Goal: Information Seeking & Learning: Check status

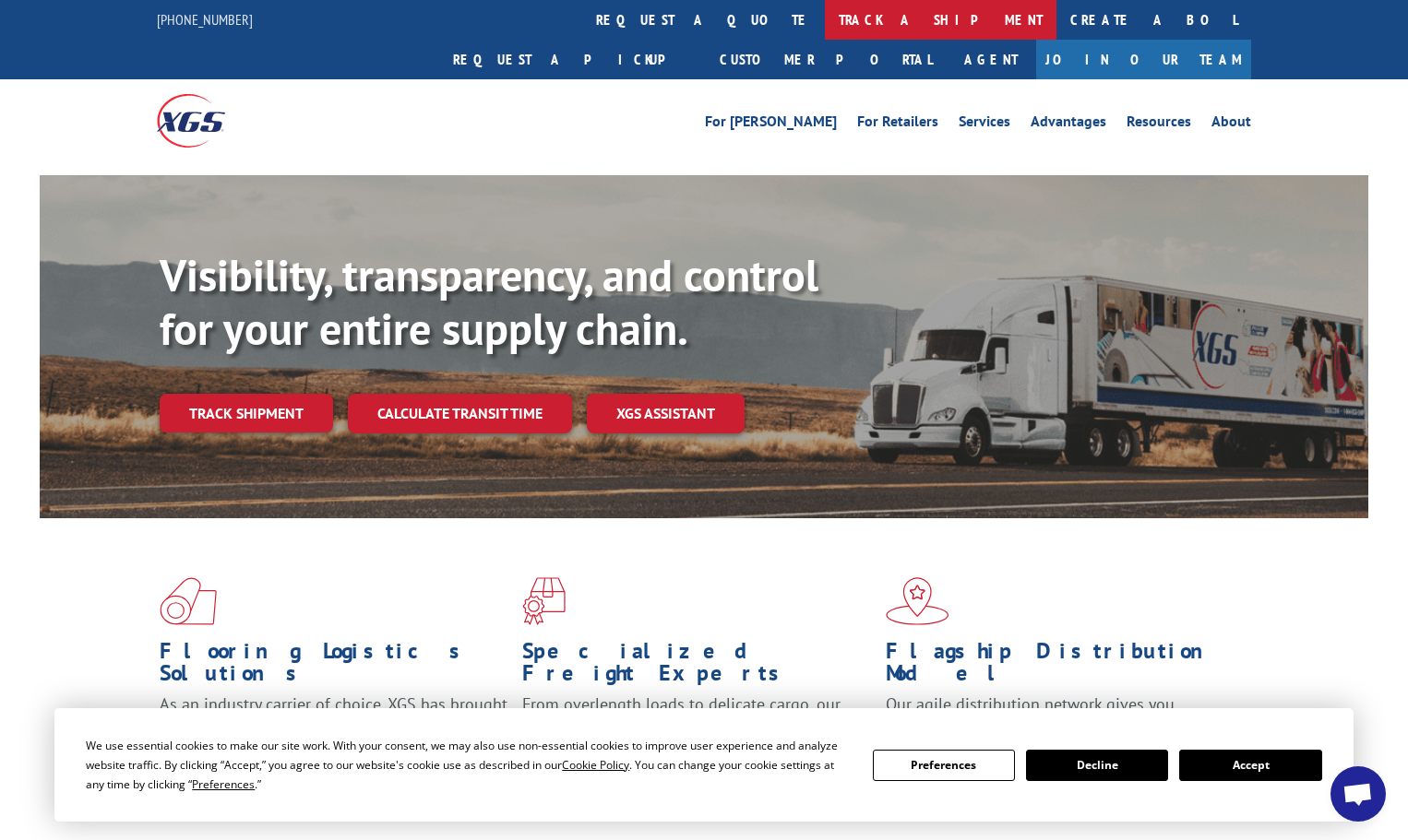
click at [825, 13] on link "track a shipment" at bounding box center [941, 20] width 232 height 40
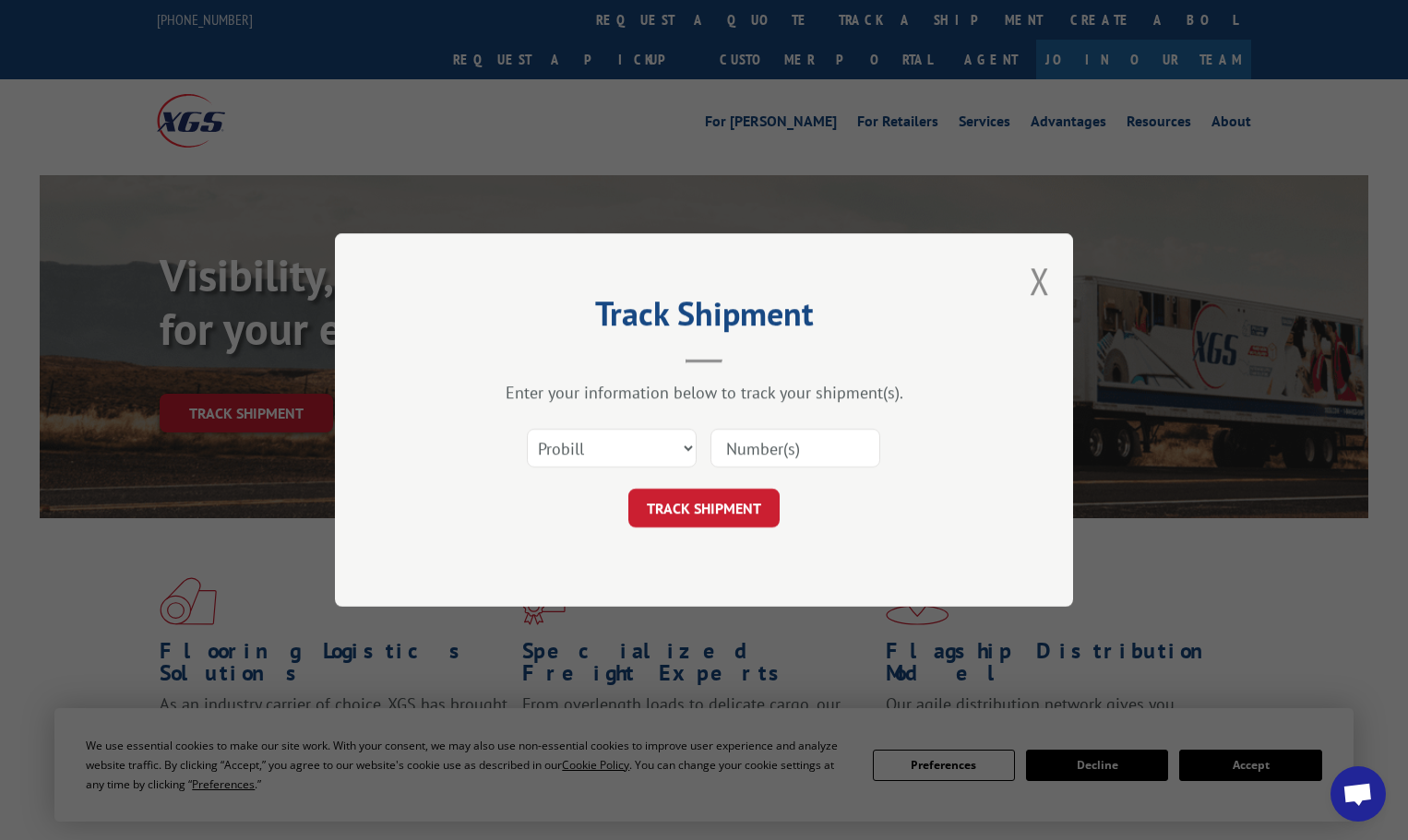
click at [736, 447] on input at bounding box center [796, 448] width 170 height 39
paste input "17523928"
type input "17523928"
click at [737, 508] on button "TRACK SHIPMENT" at bounding box center [704, 508] width 151 height 39
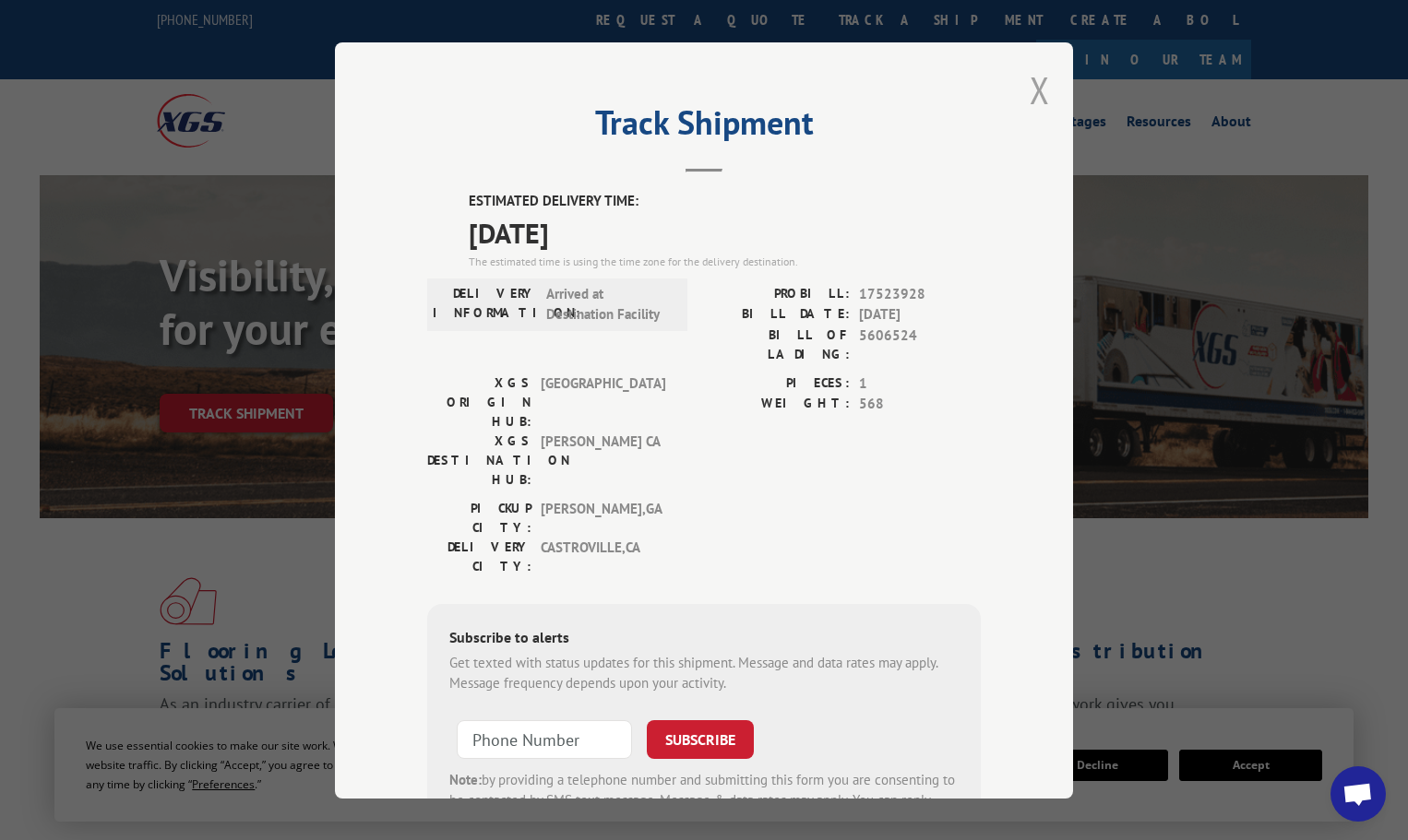
click at [1032, 83] on button "Close modal" at bounding box center [1040, 90] width 20 height 49
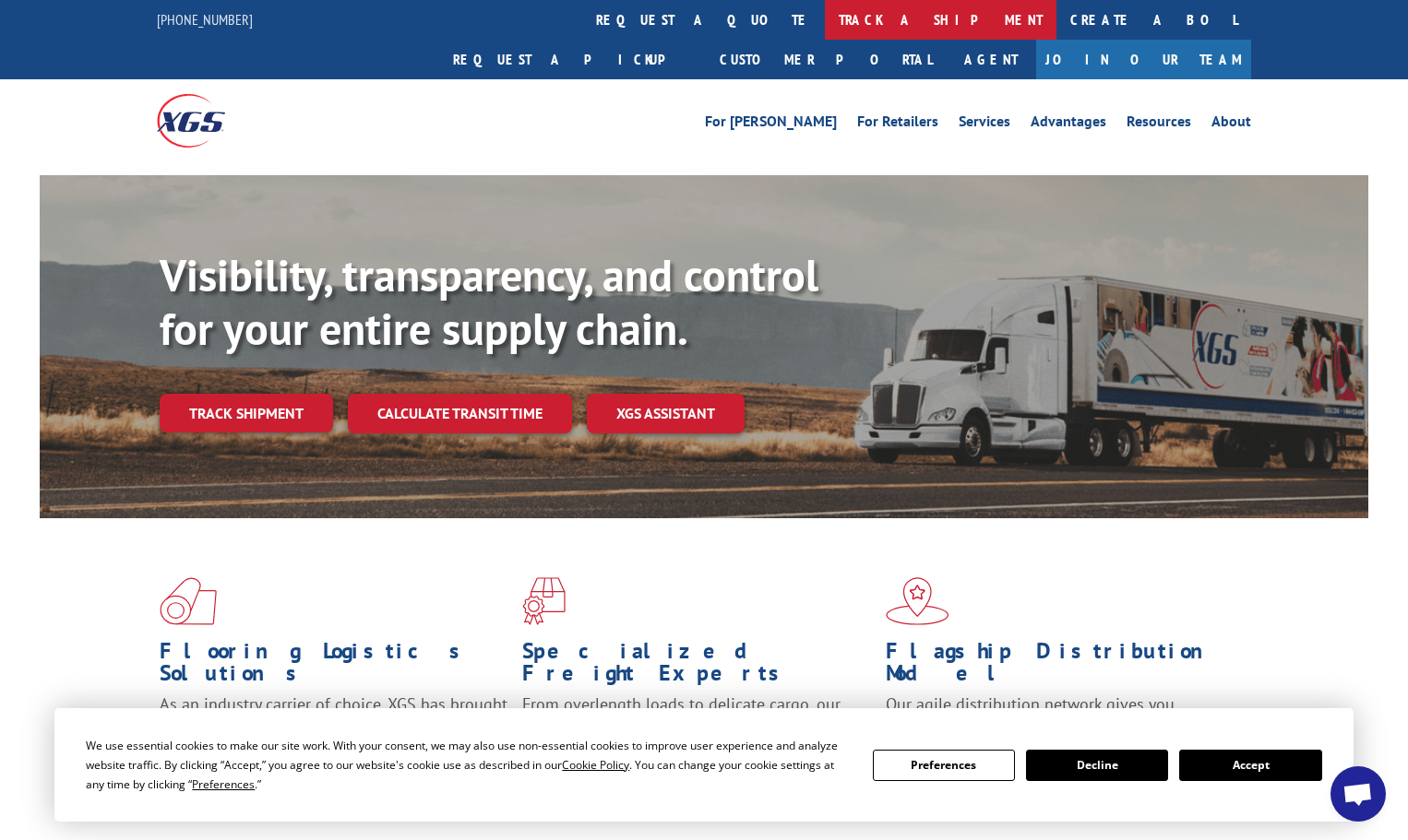
click at [825, 12] on link "track a shipment" at bounding box center [941, 20] width 232 height 40
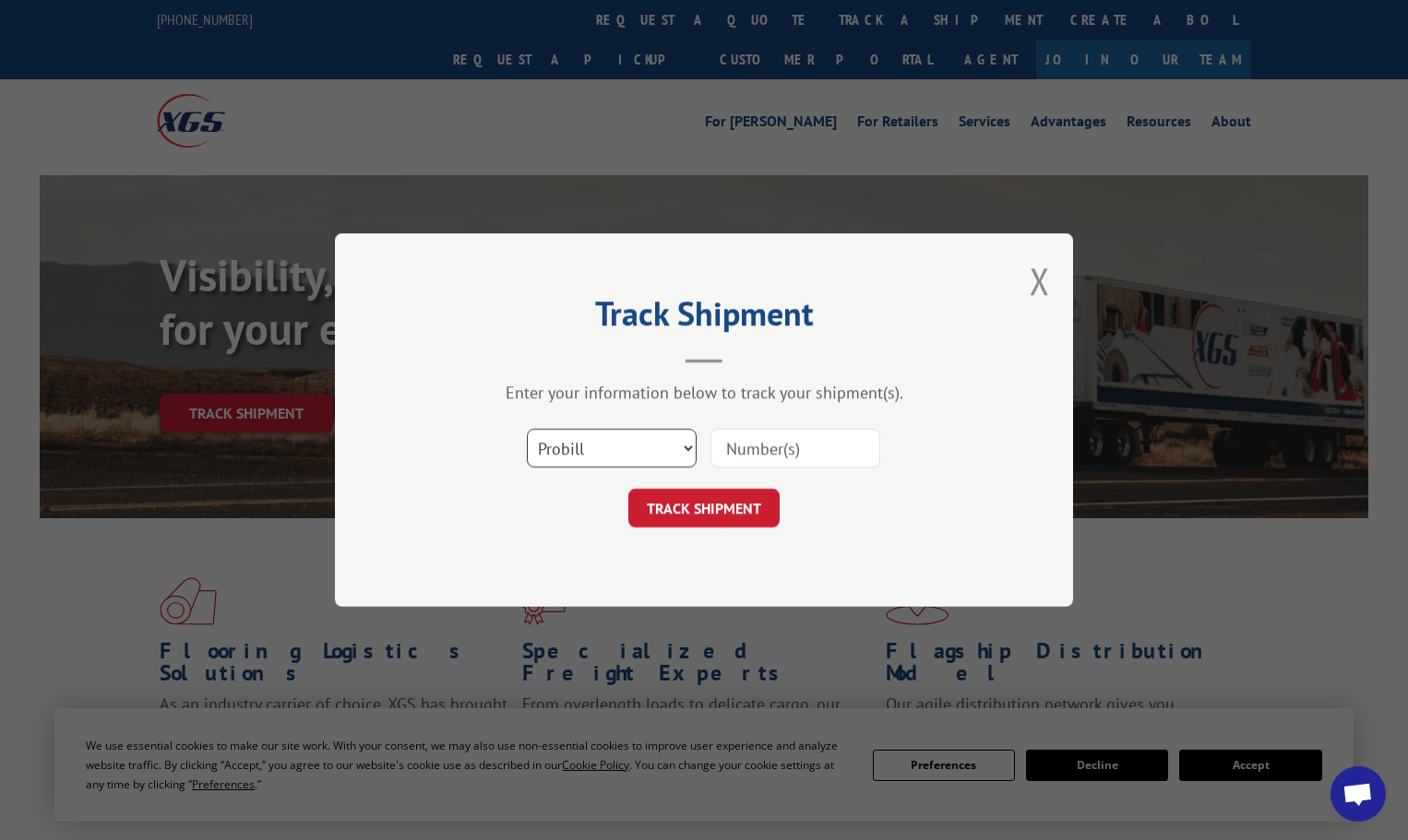
click at [685, 447] on select "Select category... Probill BOL PO" at bounding box center [611, 448] width 170 height 39
select select "po"
click at [527, 429] on select "Select category... Probill BOL PO" at bounding box center [611, 448] width 170 height 39
paste input "72543578"
type input "72543578"
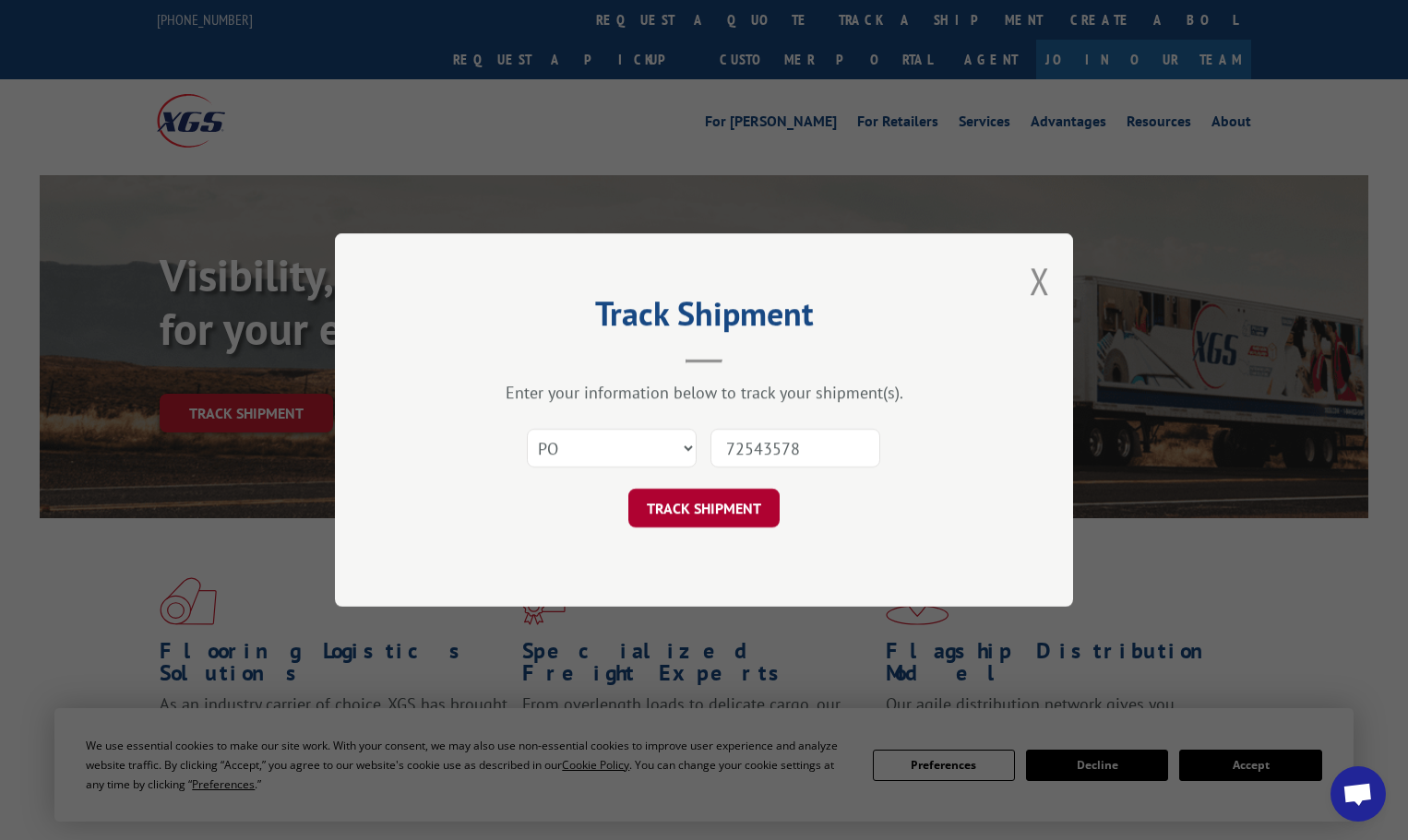
click at [711, 506] on button "TRACK SHIPMENT" at bounding box center [704, 508] width 151 height 39
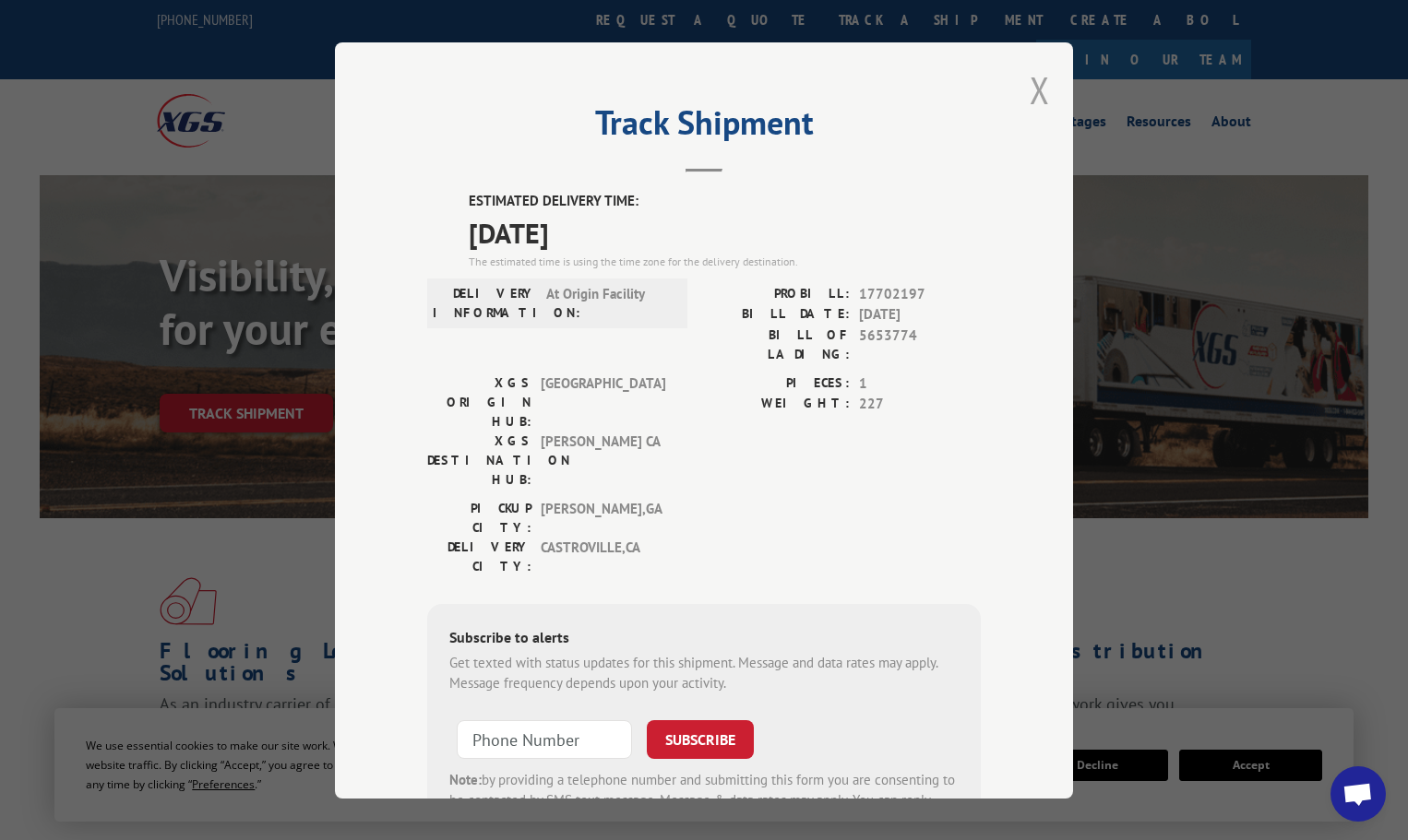
click at [1036, 85] on button "Close modal" at bounding box center [1040, 90] width 20 height 49
